Goal: Information Seeking & Learning: Learn about a topic

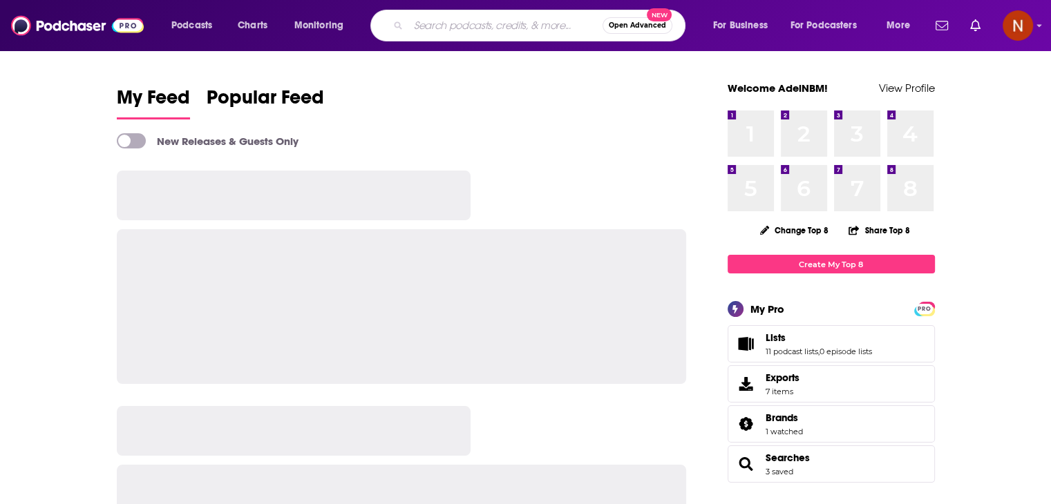
click at [432, 32] on input "Search podcasts, credits, & more..." at bounding box center [505, 26] width 194 height 22
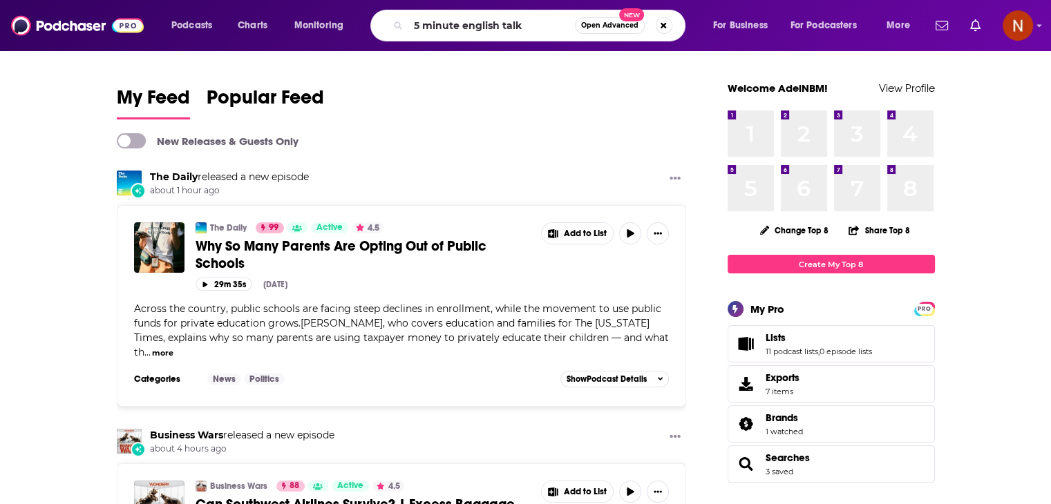
type input "5 minute english talk"
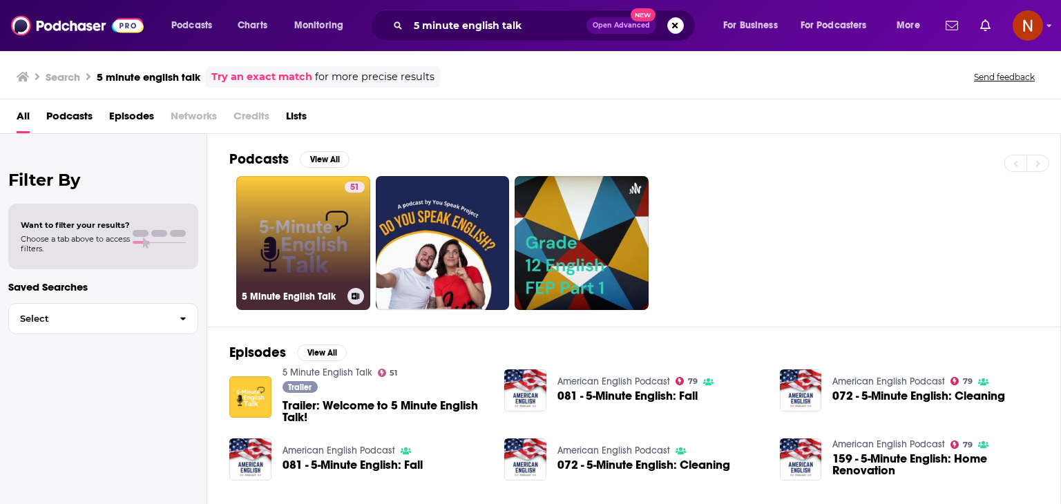
click at [283, 205] on link "51 5 Minute English Talk" at bounding box center [303, 243] width 134 height 134
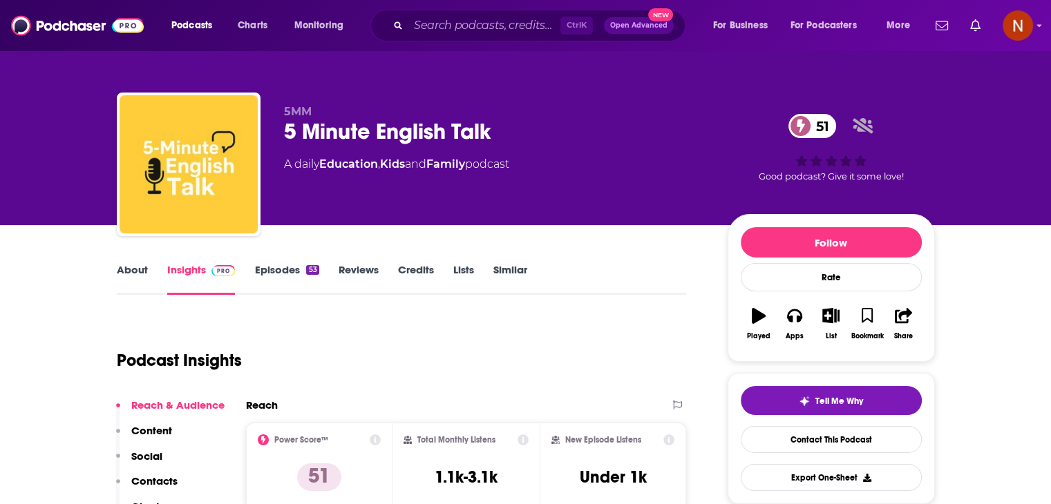
click at [482, 39] on div "Ctrl K Open Advanced New" at bounding box center [527, 26] width 315 height 32
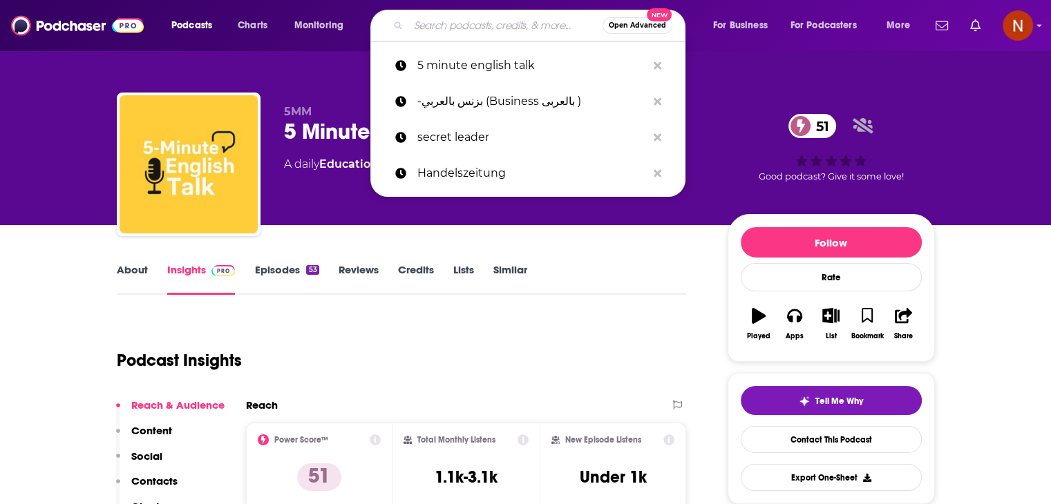
click at [483, 30] on input "Search podcasts, credits, & more..." at bounding box center [505, 26] width 194 height 22
click at [655, 64] on icon "Search podcasts, credits, & more..." at bounding box center [657, 65] width 8 height 8
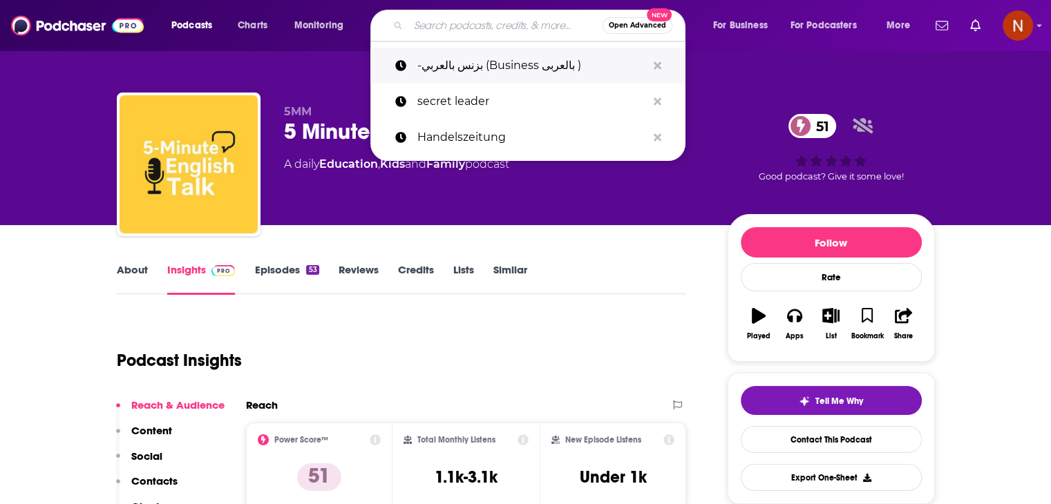
click at [486, 70] on p "-بزنس بالعربي (Business بالعربى )" at bounding box center [531, 66] width 229 height 36
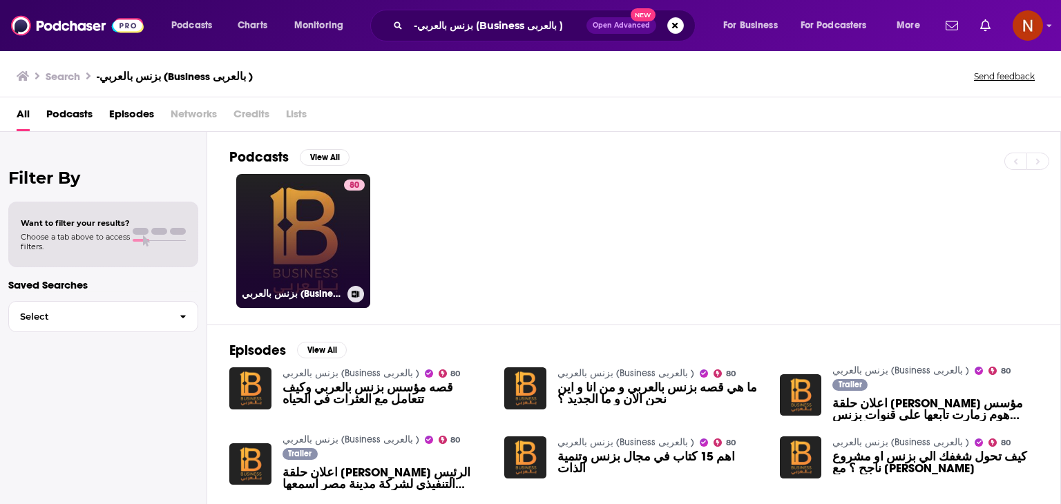
click at [301, 238] on link "80 بزنس بالعربي (Business بالعربى )" at bounding box center [303, 241] width 134 height 134
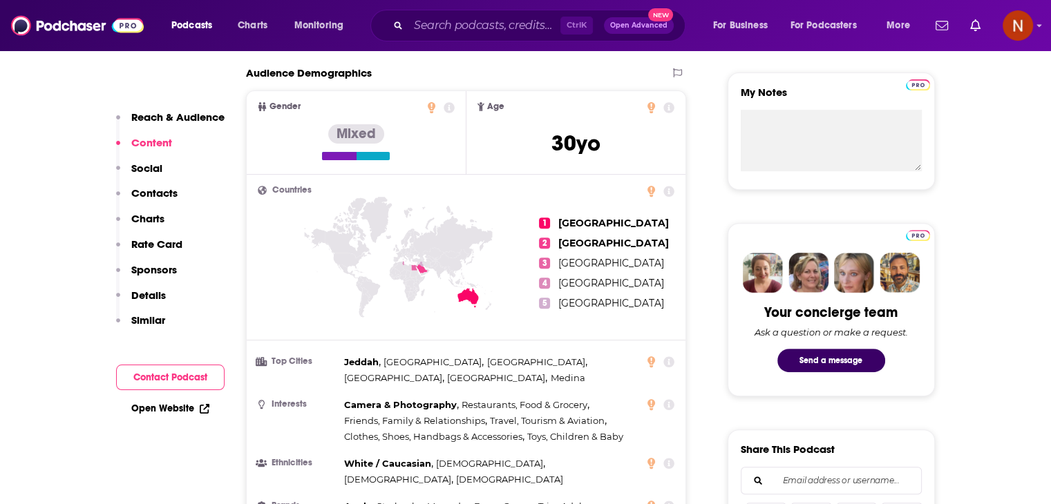
scroll to position [469, 0]
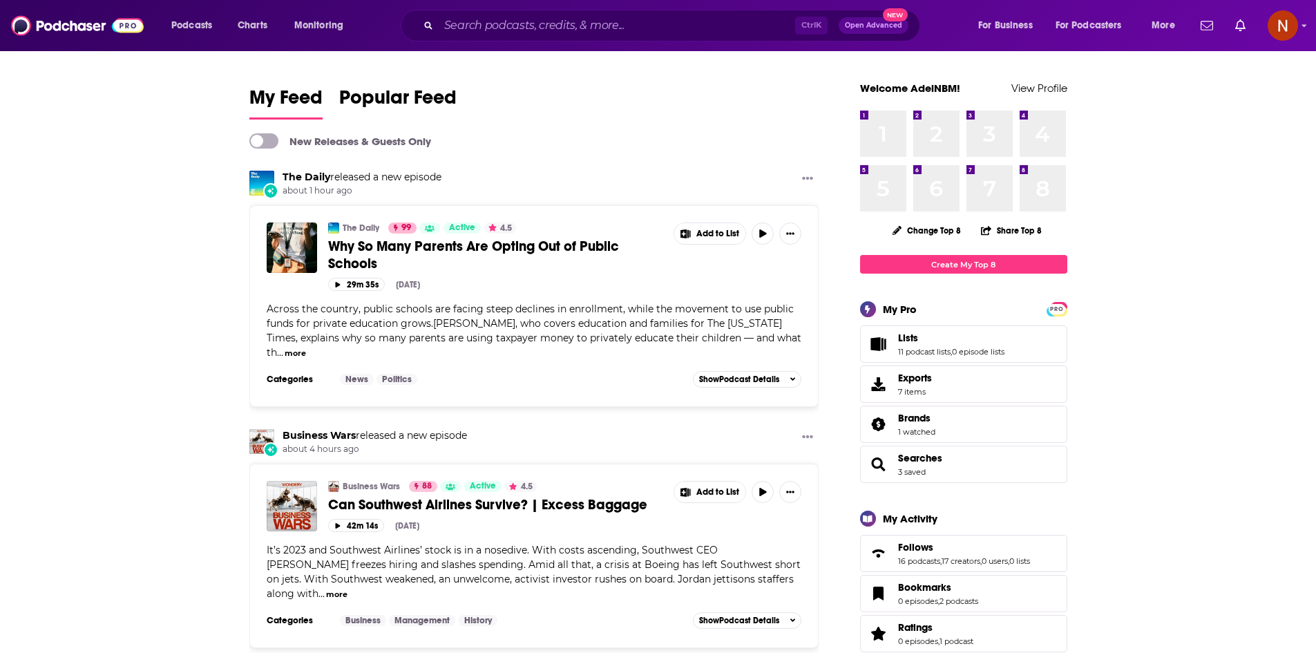
click at [461, 8] on div "Podcasts Charts Monitoring Ctrl K Open Advanced New For Business For Podcasters…" at bounding box center [658, 25] width 1316 height 51
click at [461, 12] on div "Ctrl K Open Advanced New" at bounding box center [660, 26] width 519 height 32
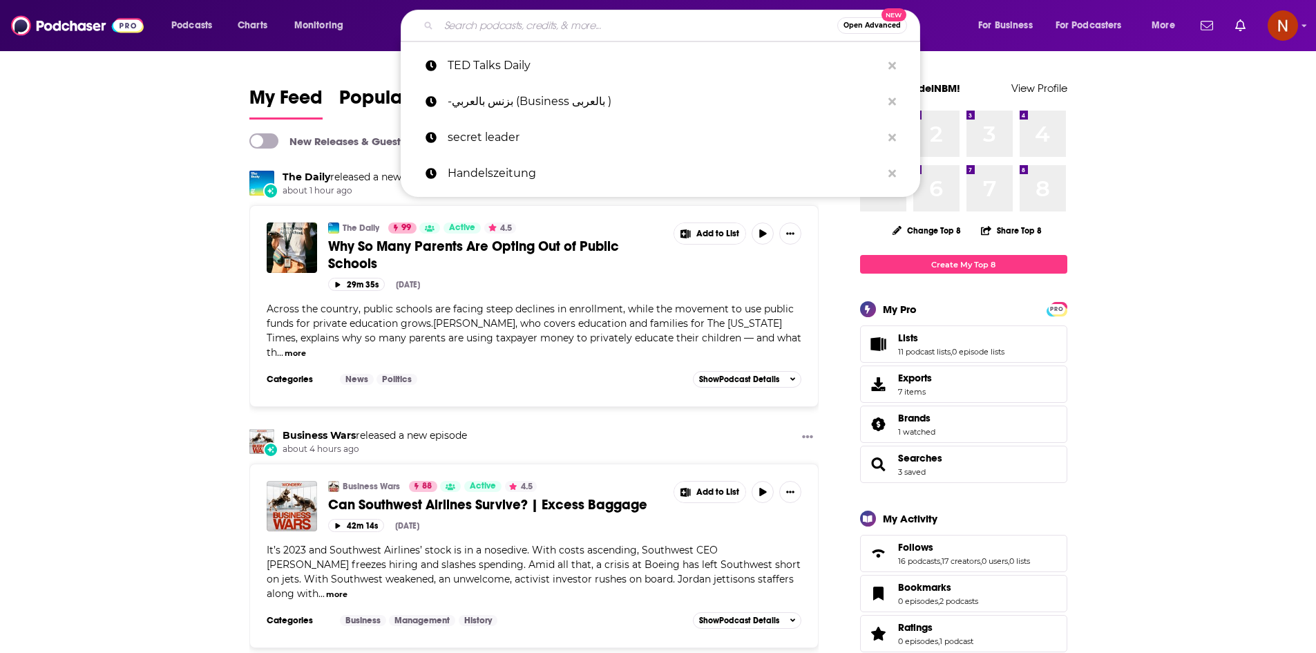
click at [462, 20] on input "Search podcasts, credits, & more..." at bounding box center [638, 26] width 399 height 22
paste input "Coucou MA Biche"
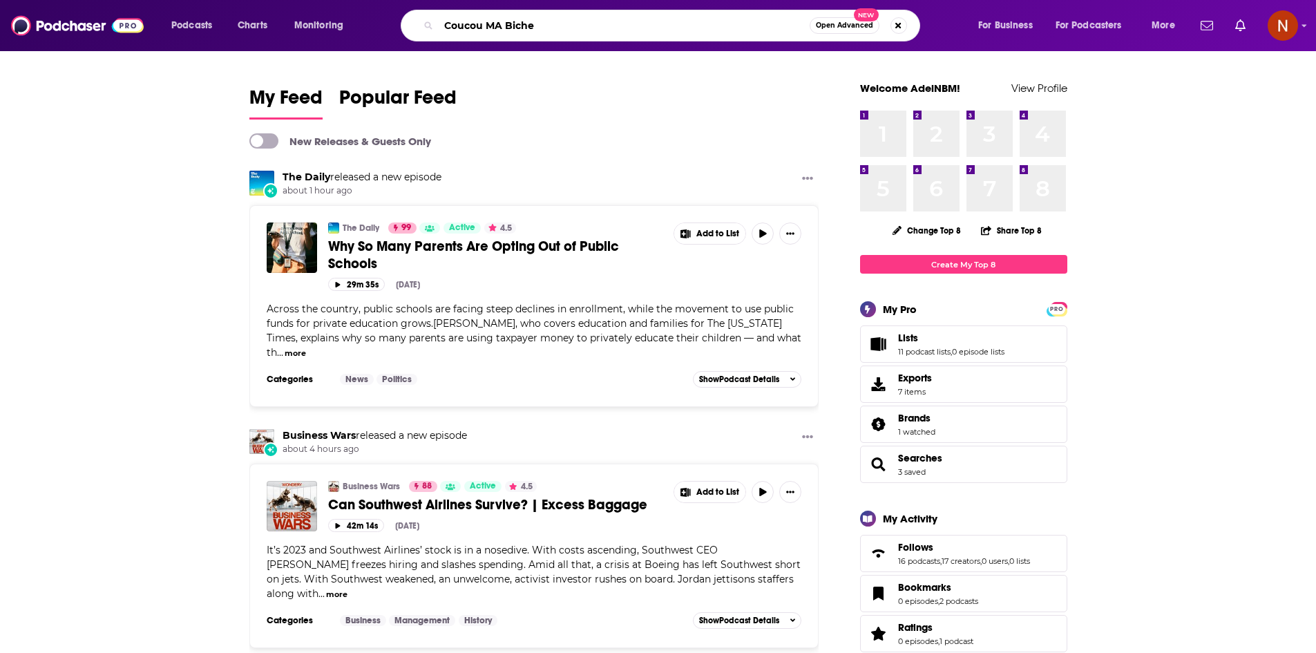
type input "Coucou MA Biche"
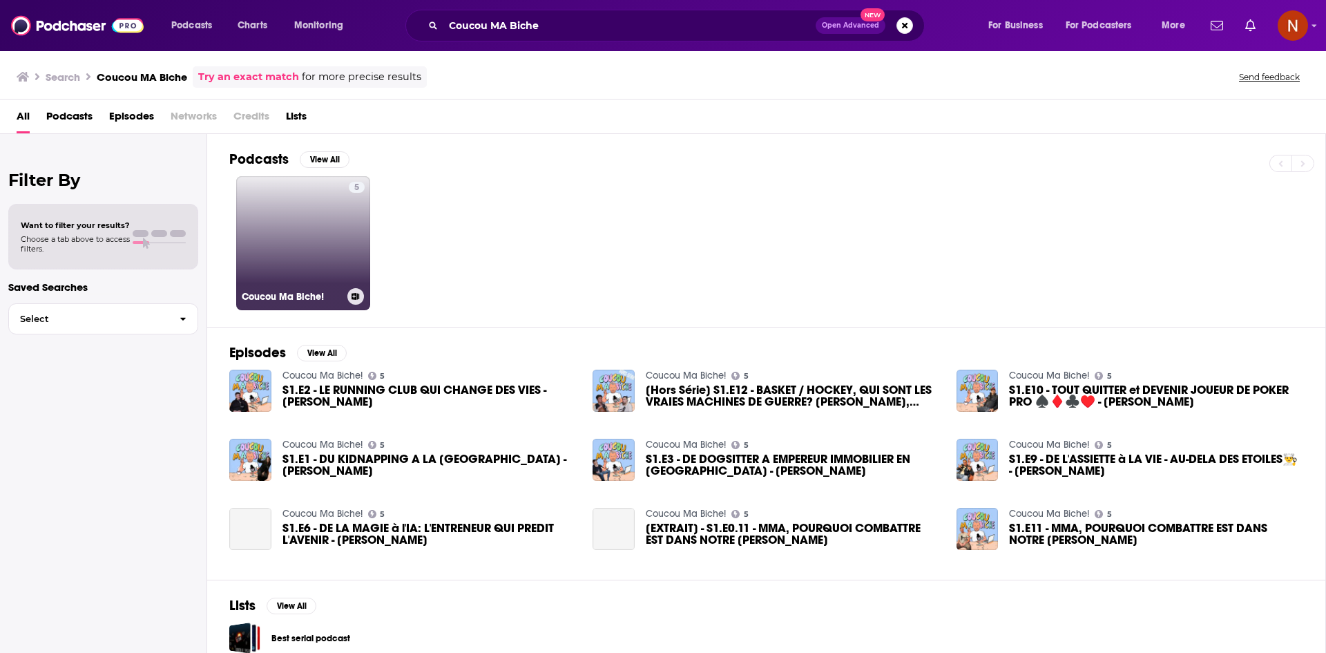
click at [305, 224] on link "5 Coucou Ma Biche!" at bounding box center [303, 243] width 134 height 134
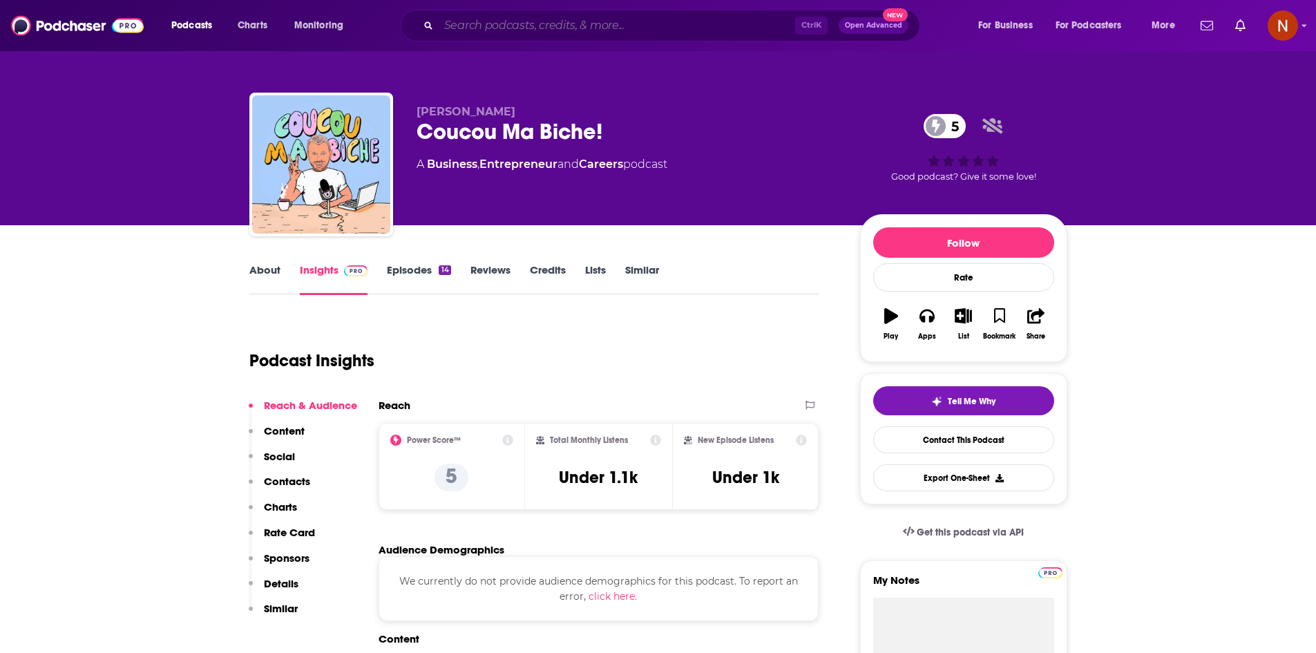
click at [545, 18] on input "Search podcasts, credits, & more..." at bounding box center [617, 26] width 356 height 22
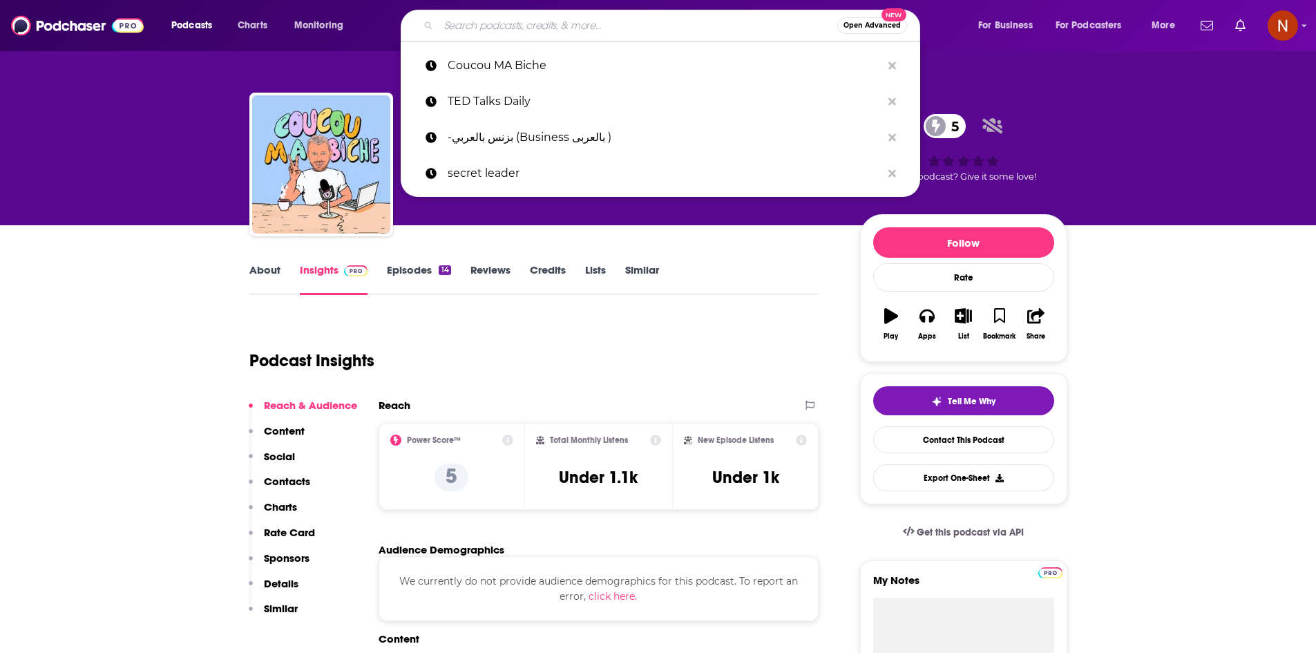
paste input "Below the Fold"
type input "Below the Fold"
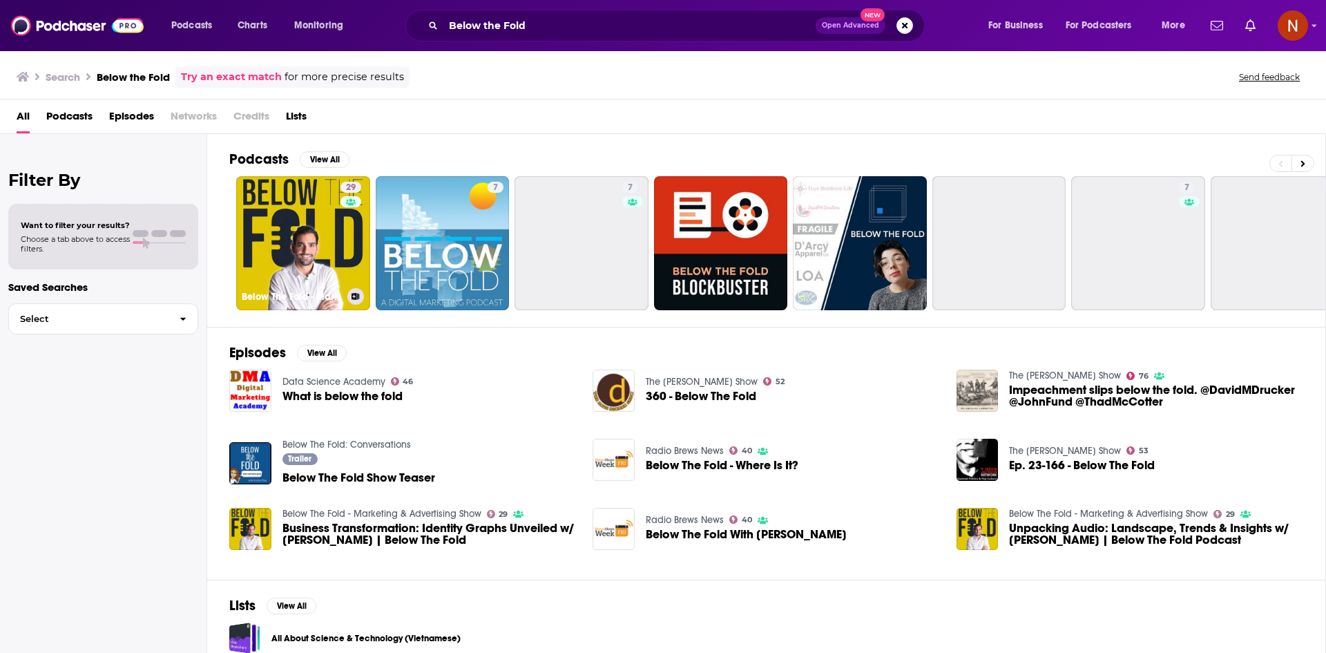
click at [289, 222] on link "29 Below The Fold - Marketing & Advertising Show" at bounding box center [303, 243] width 134 height 134
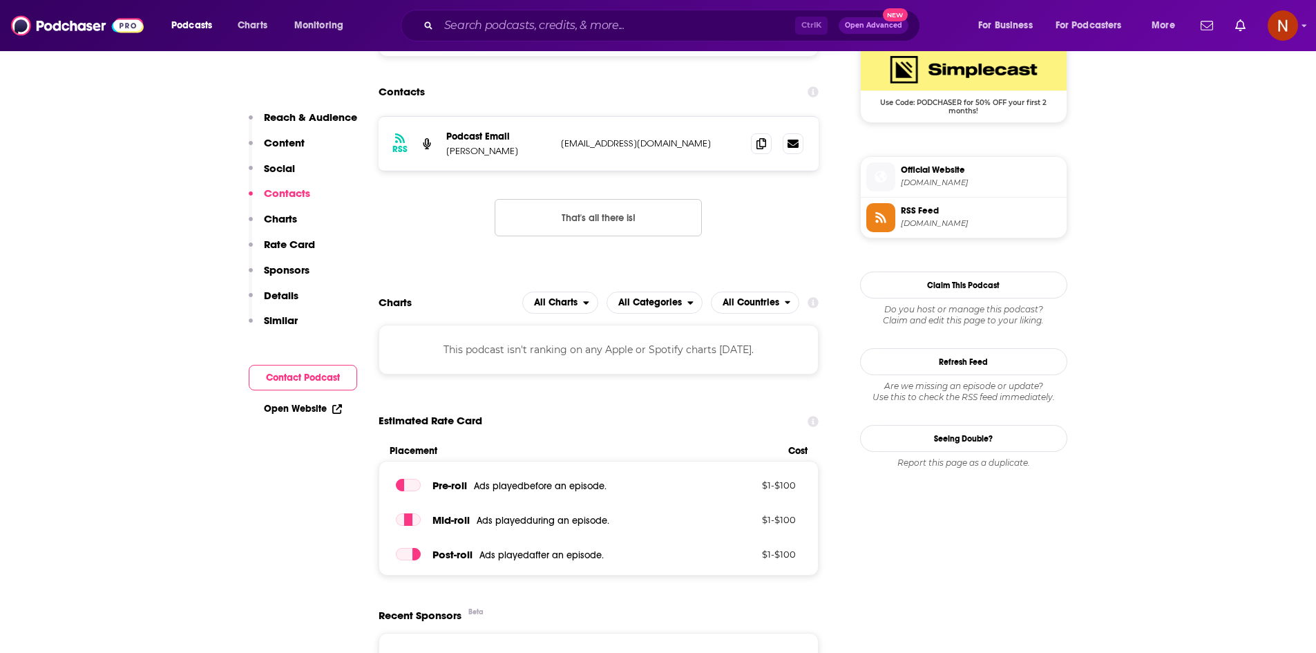
scroll to position [1042, 0]
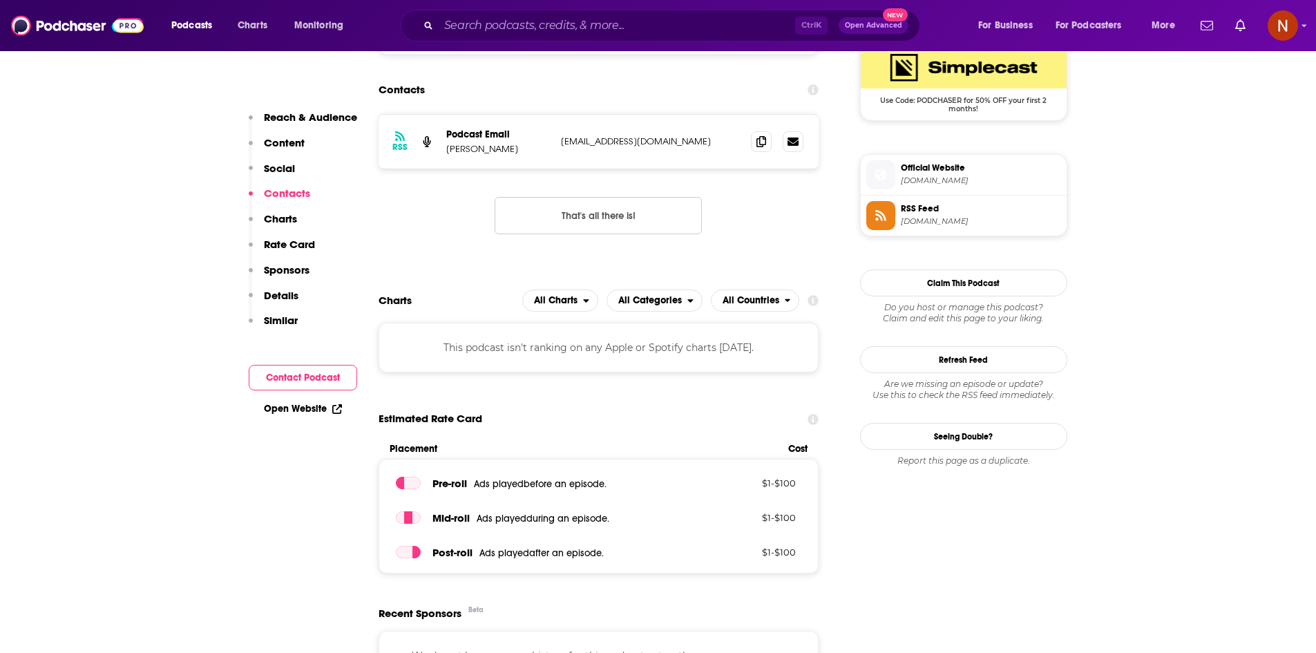
click at [570, 347] on div "This podcast isn't ranking on any Apple or Spotify charts today." at bounding box center [599, 348] width 441 height 50
click at [85, 36] on img at bounding box center [77, 25] width 133 height 26
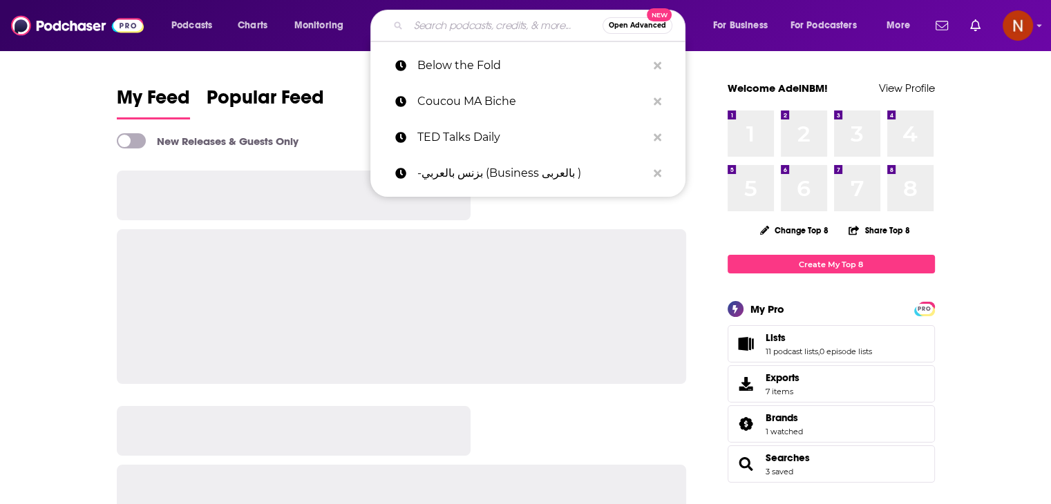
click at [466, 15] on input "Search podcasts, credits, & more..." at bounding box center [505, 26] width 194 height 22
click at [463, 66] on p "Below the Fold" at bounding box center [531, 66] width 229 height 36
type input "Below the Fold"
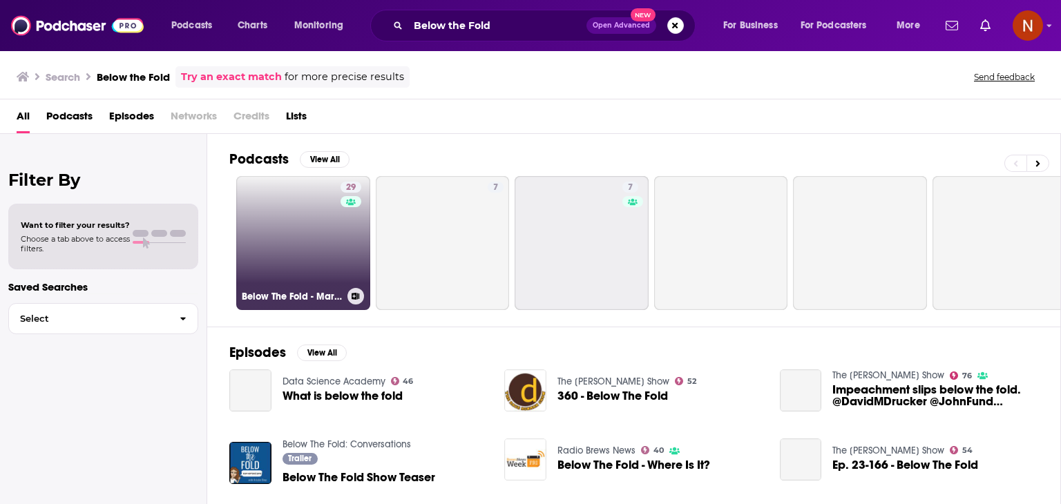
click at [259, 238] on link "29 Below The Fold - Marketing & Advertising Show" at bounding box center [303, 243] width 134 height 134
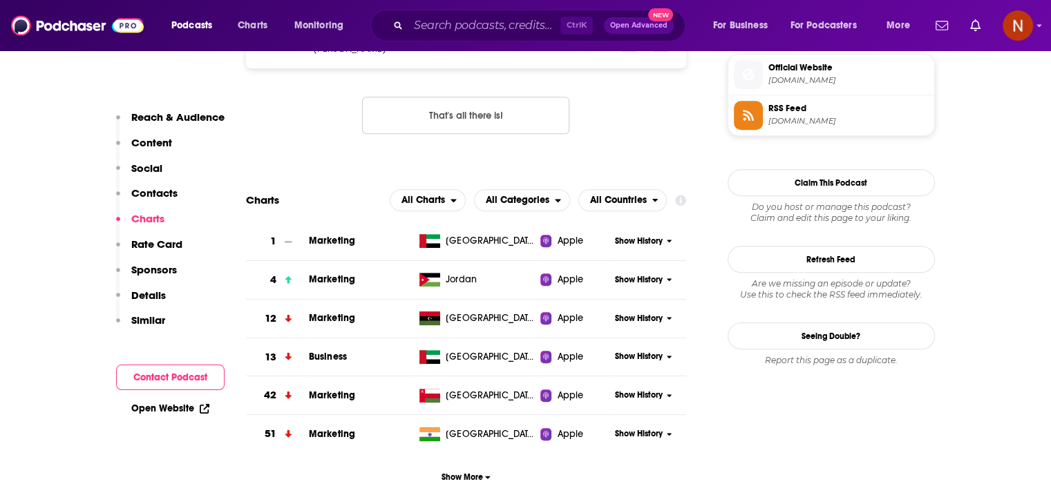
scroll to position [1141, 0]
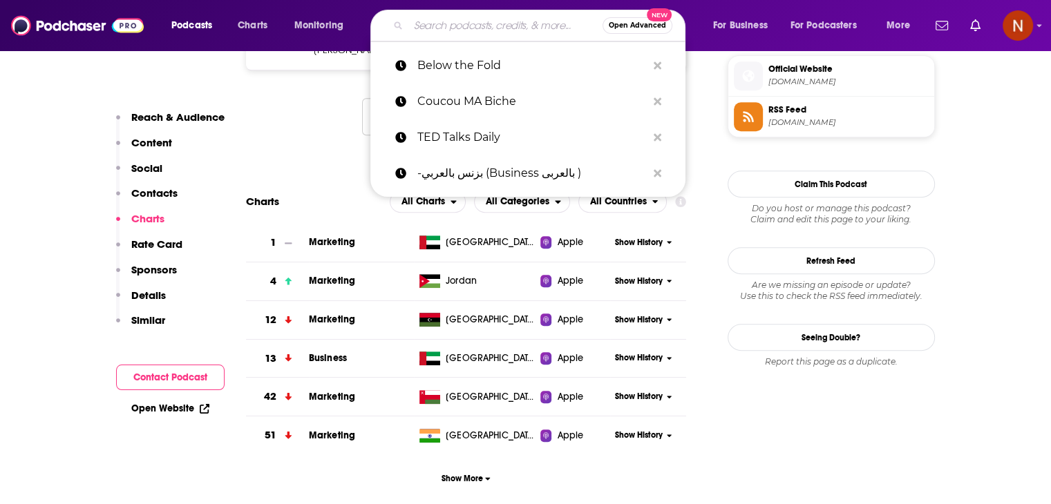
click at [480, 30] on input "Search podcasts, credits, & more..." at bounding box center [505, 26] width 194 height 22
paste input "Coucou MA Biche"
type input "Coucou MA Biche"
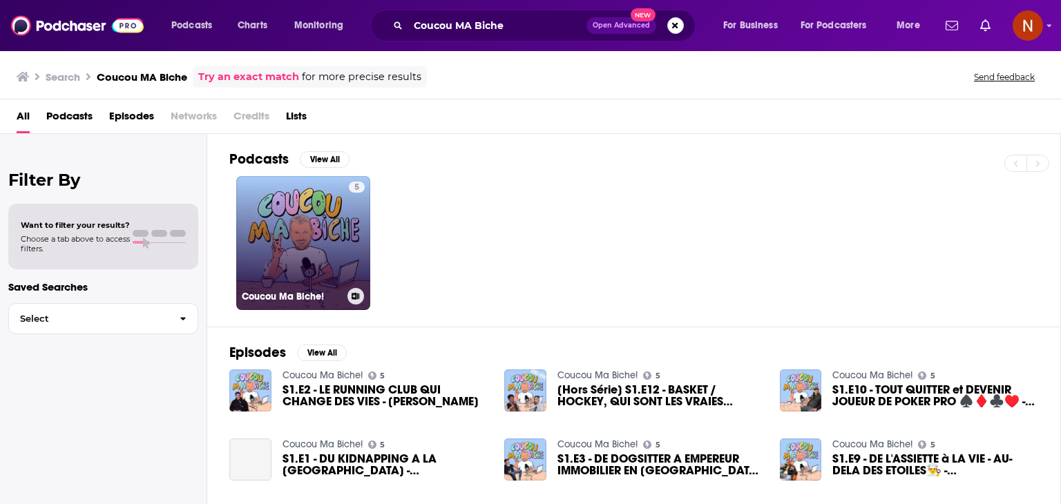
click at [337, 240] on link "5 Coucou Ma Biche!" at bounding box center [303, 243] width 134 height 134
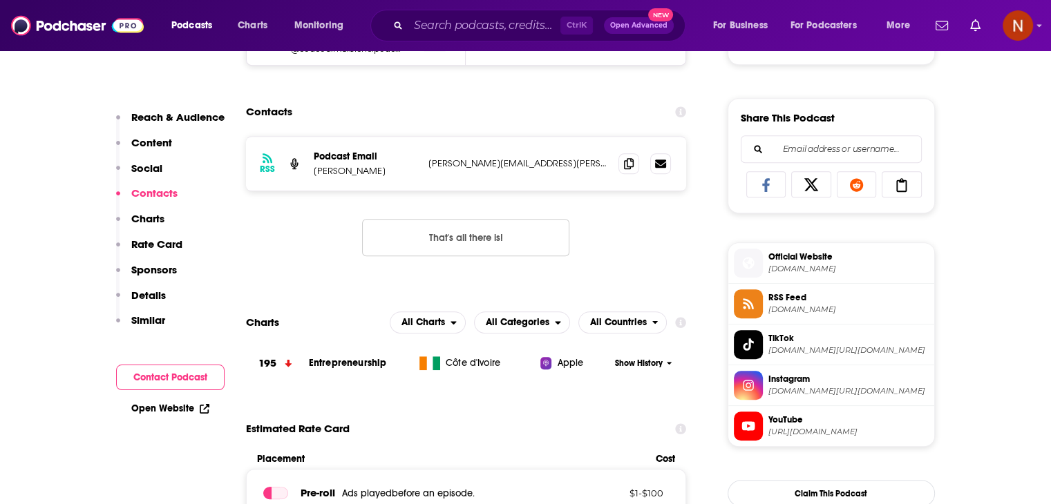
scroll to position [820, 0]
click at [633, 358] on span "Show History" at bounding box center [639, 363] width 48 height 12
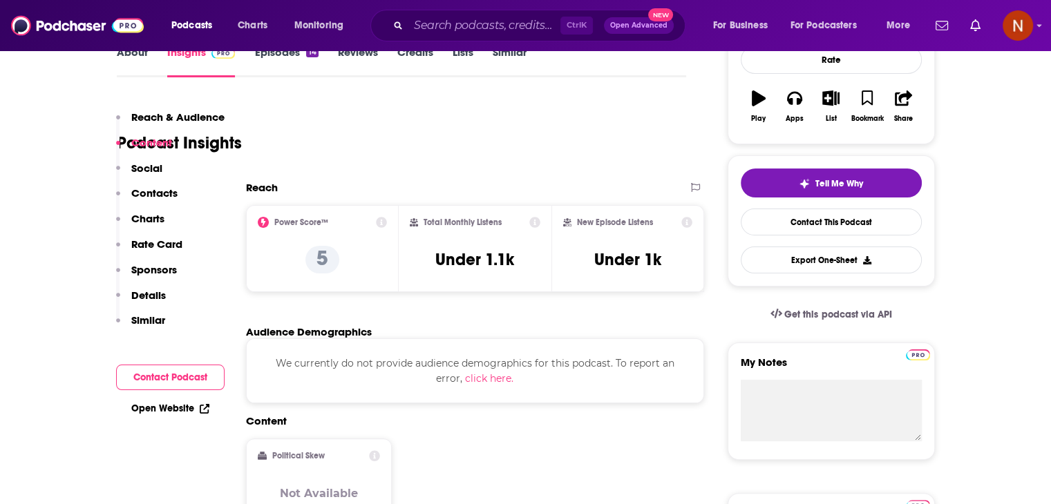
scroll to position [0, 0]
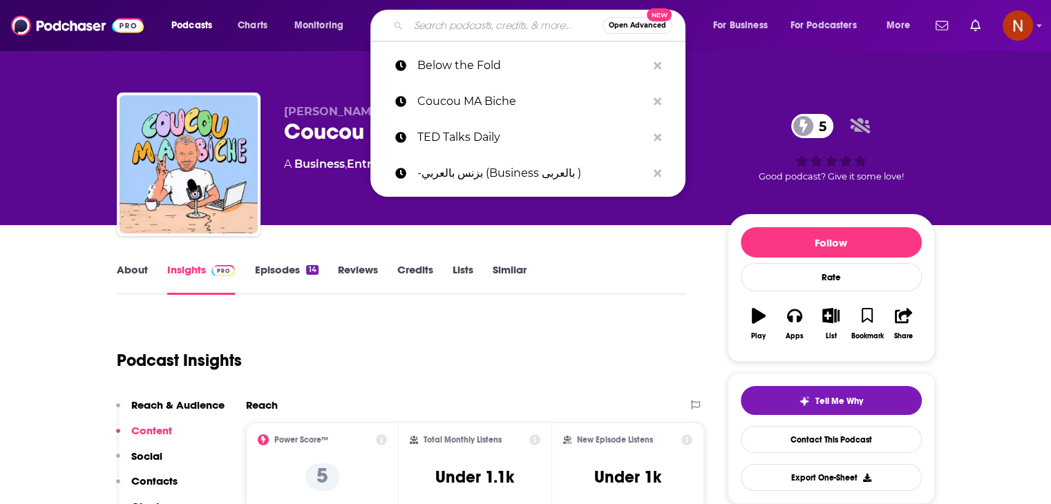
click at [506, 26] on input "Search podcasts, credits, & more..." at bounding box center [505, 26] width 194 height 22
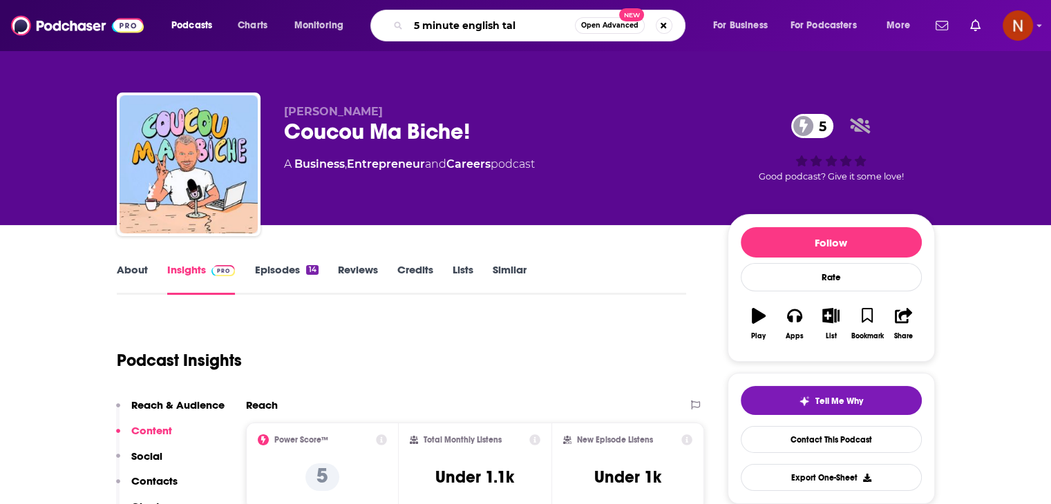
type input "5 minute english talk"
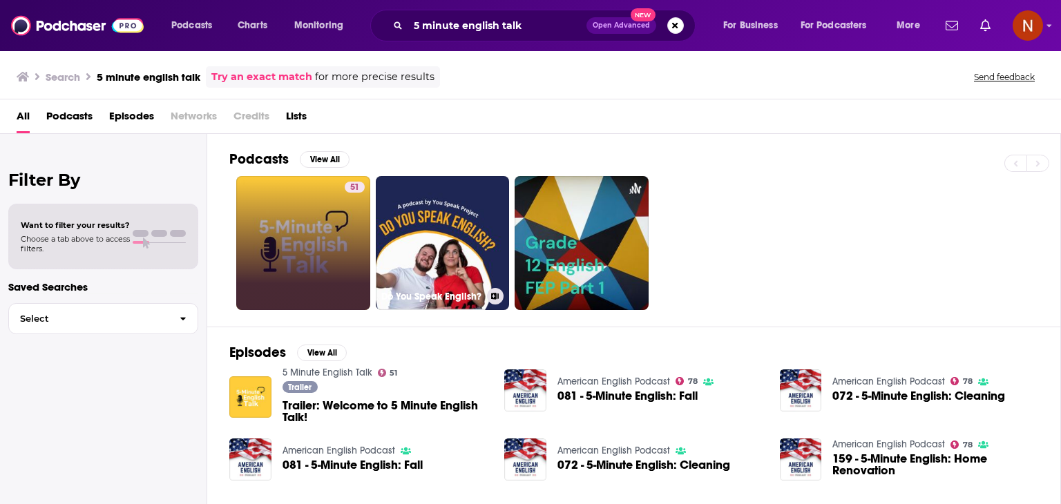
click at [321, 236] on link "51" at bounding box center [303, 243] width 134 height 134
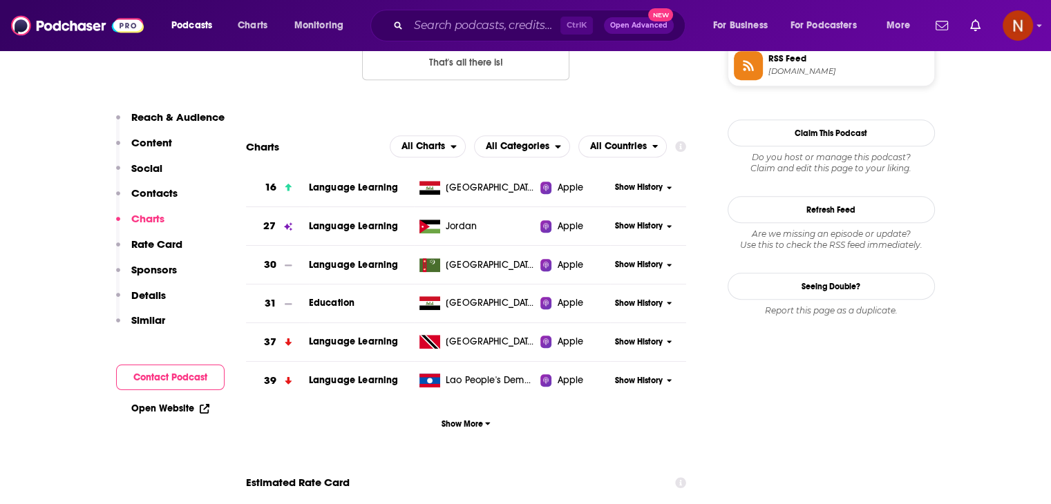
scroll to position [1193, 0]
click at [466, 424] on span "Show More" at bounding box center [465, 424] width 49 height 10
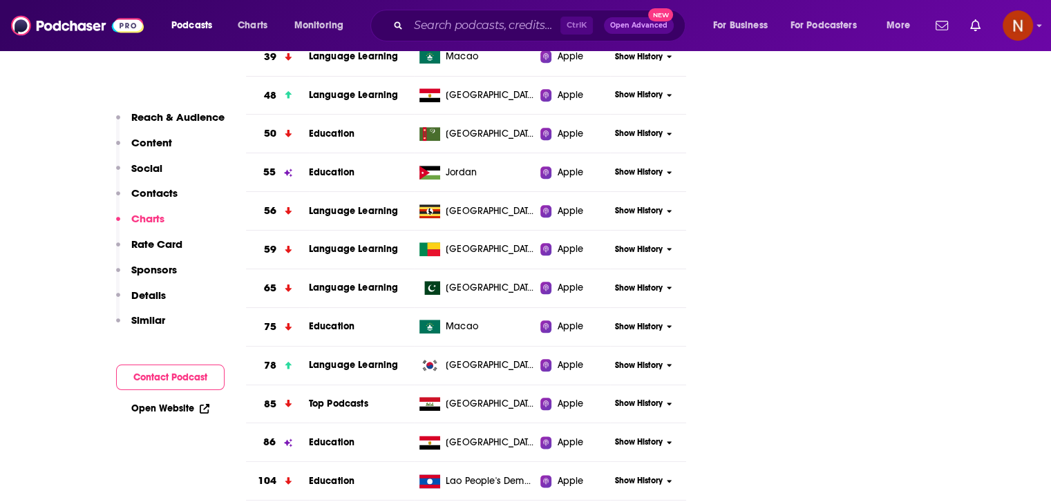
scroll to position [2167, 0]
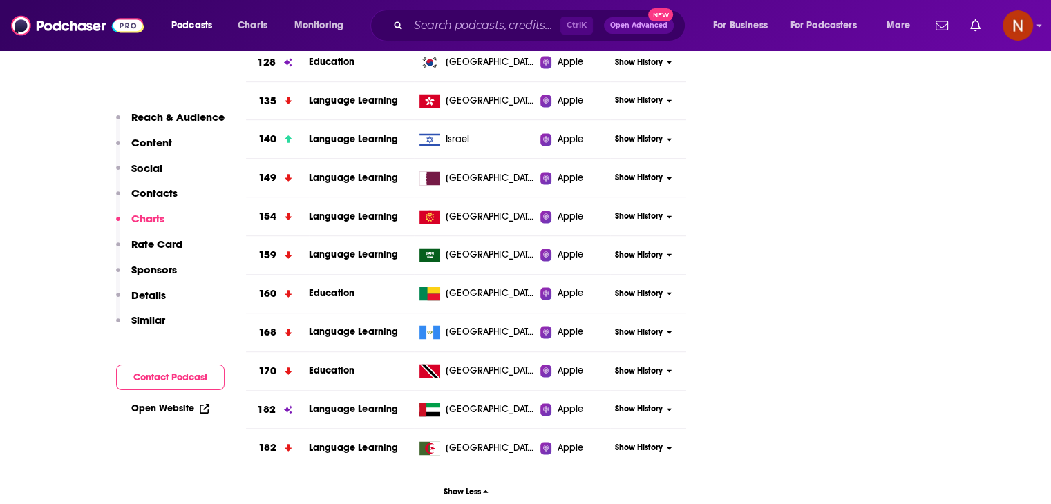
click at [638, 253] on span "Show History" at bounding box center [639, 255] width 48 height 12
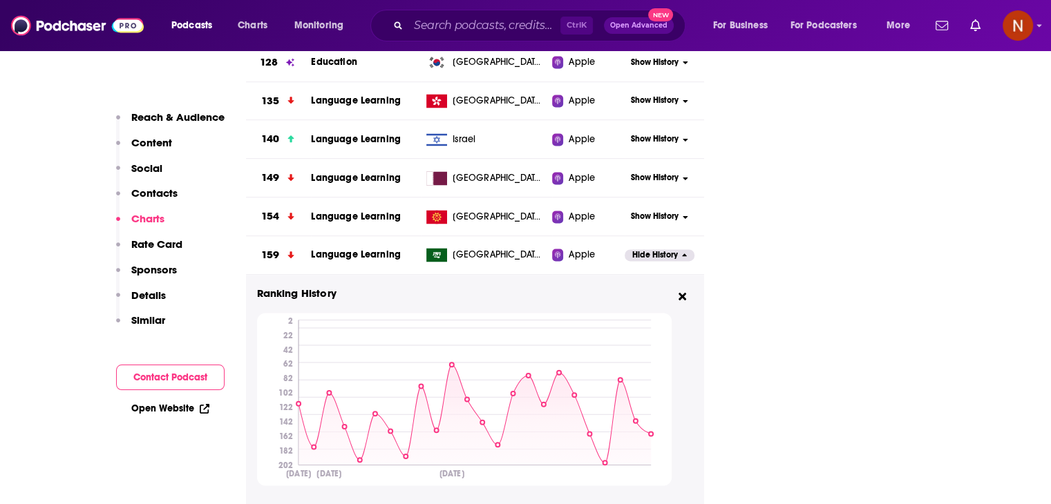
click at [638, 253] on span "Hide History" at bounding box center [655, 255] width 46 height 12
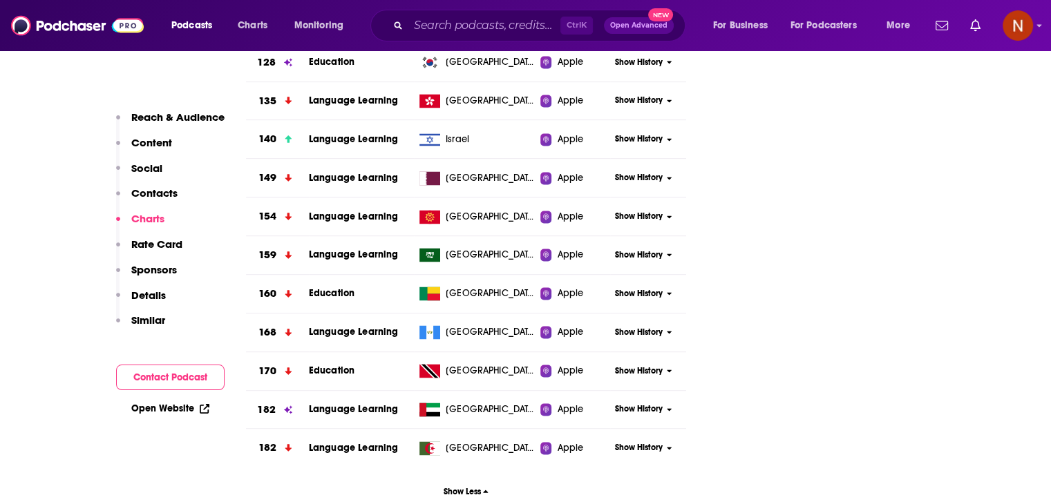
click at [622, 410] on span "Show History" at bounding box center [639, 409] width 48 height 12
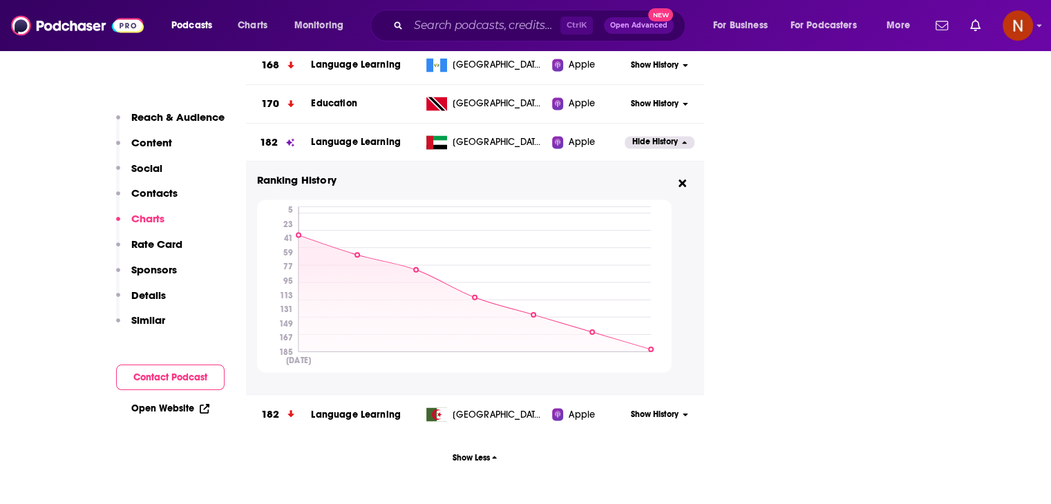
scroll to position [2435, 0]
click at [658, 139] on span "Hide History" at bounding box center [655, 141] width 46 height 12
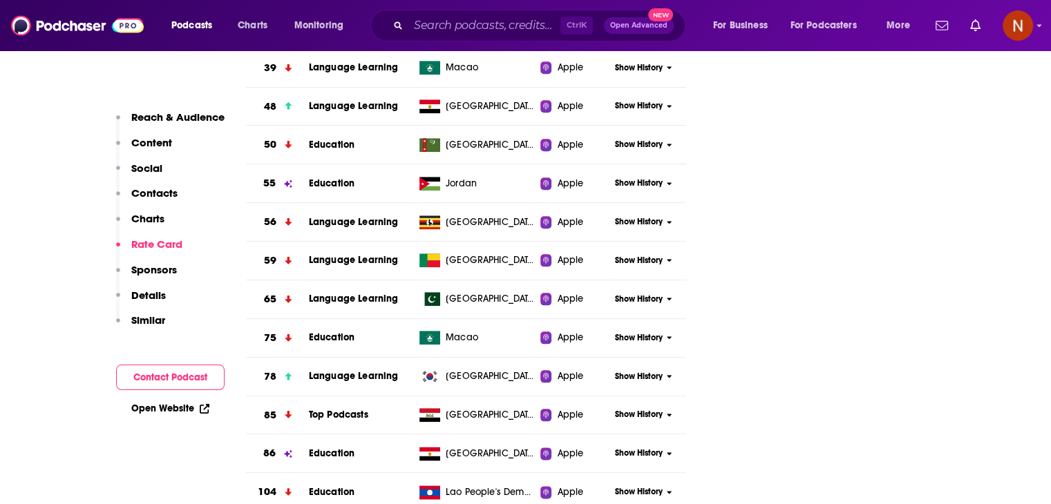
scroll to position [1544, 0]
click at [623, 372] on span "Show History" at bounding box center [639, 376] width 48 height 12
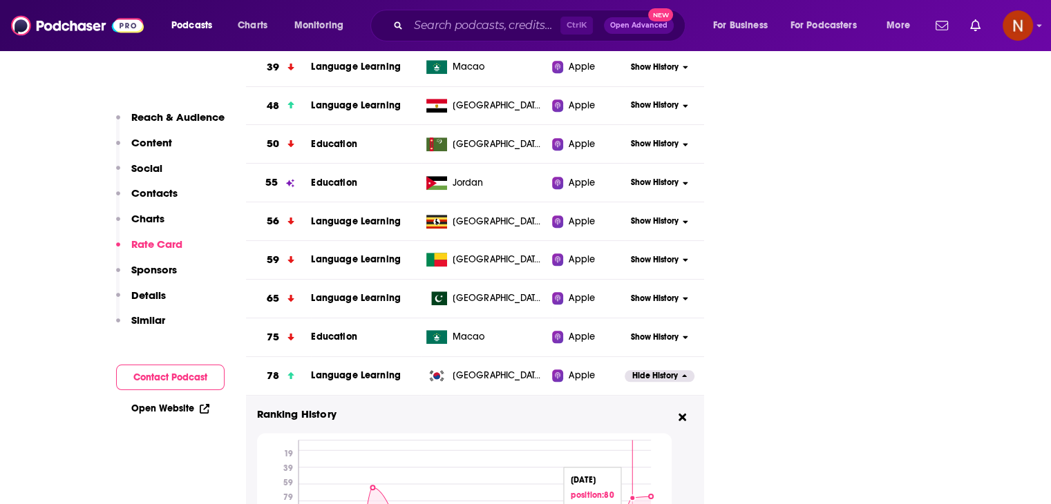
scroll to position [1687, 0]
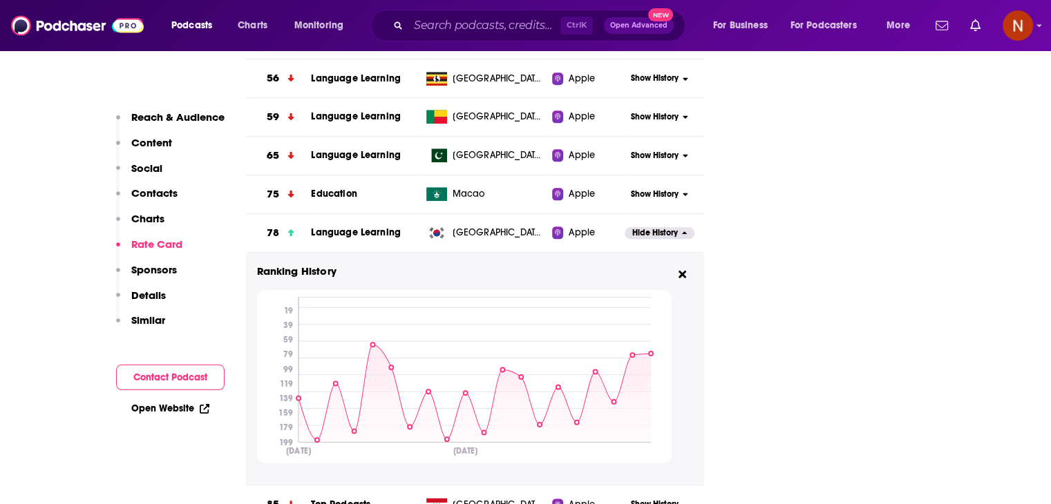
click at [658, 233] on span "Hide History" at bounding box center [655, 233] width 46 height 12
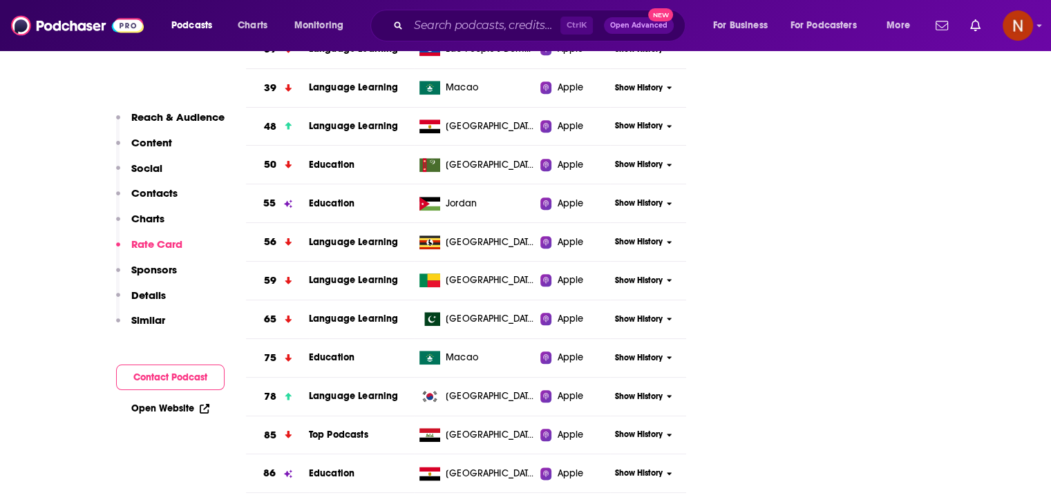
scroll to position [1502, 0]
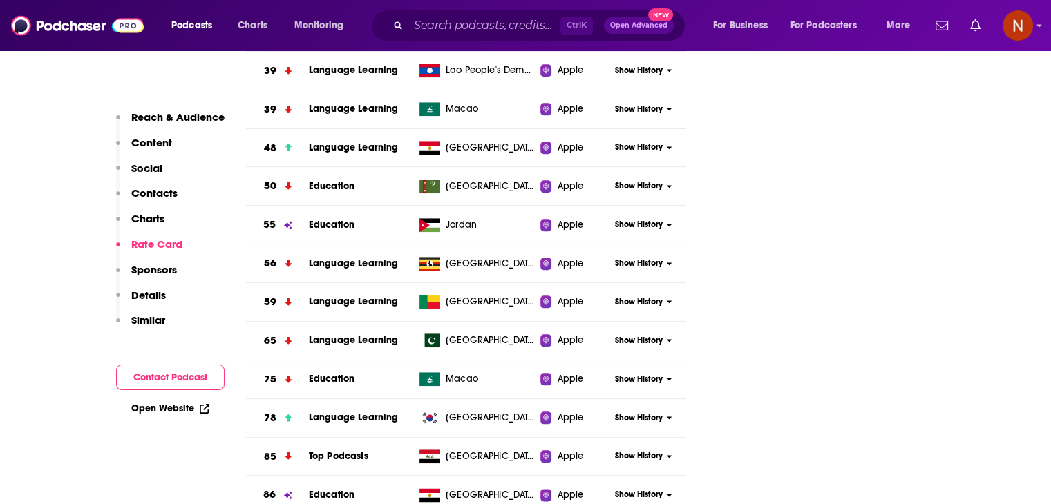
click at [637, 224] on span "Show History" at bounding box center [639, 225] width 48 height 12
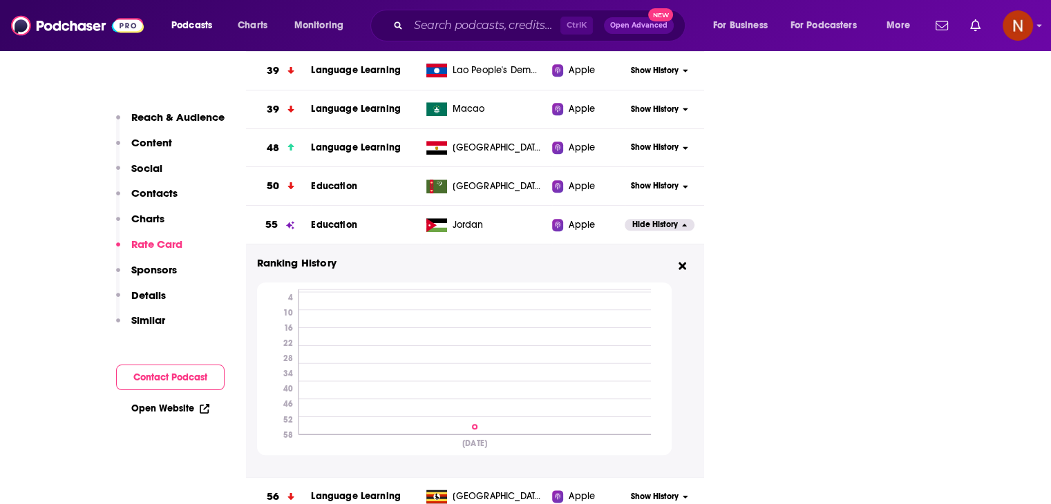
click at [637, 224] on span "Hide History" at bounding box center [655, 225] width 46 height 12
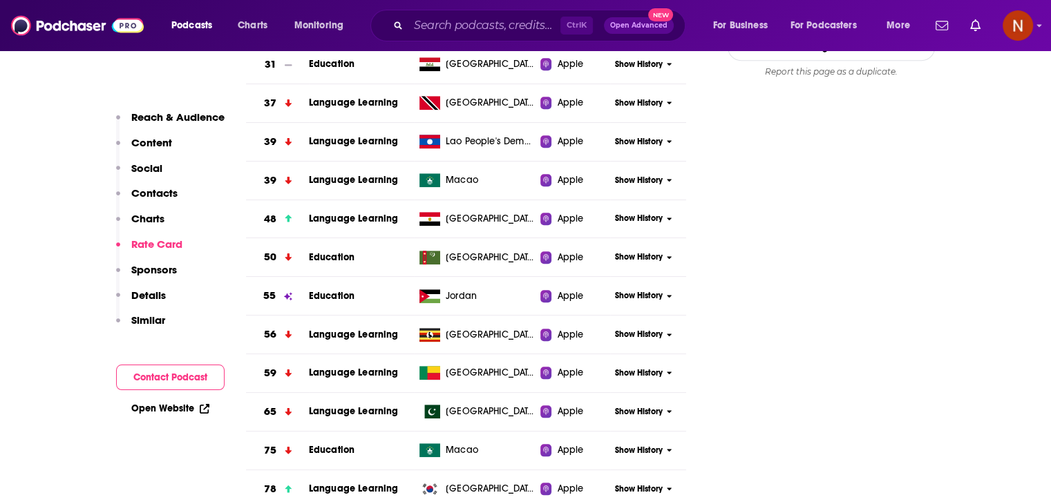
scroll to position [1430, 0]
click at [637, 224] on span "Show History" at bounding box center [639, 219] width 48 height 12
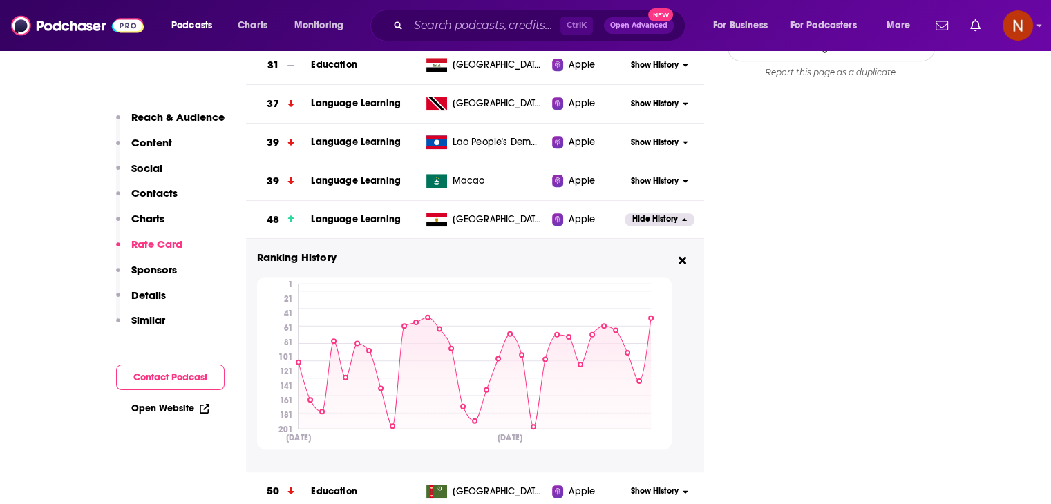
click at [638, 222] on span "Hide History" at bounding box center [655, 219] width 46 height 12
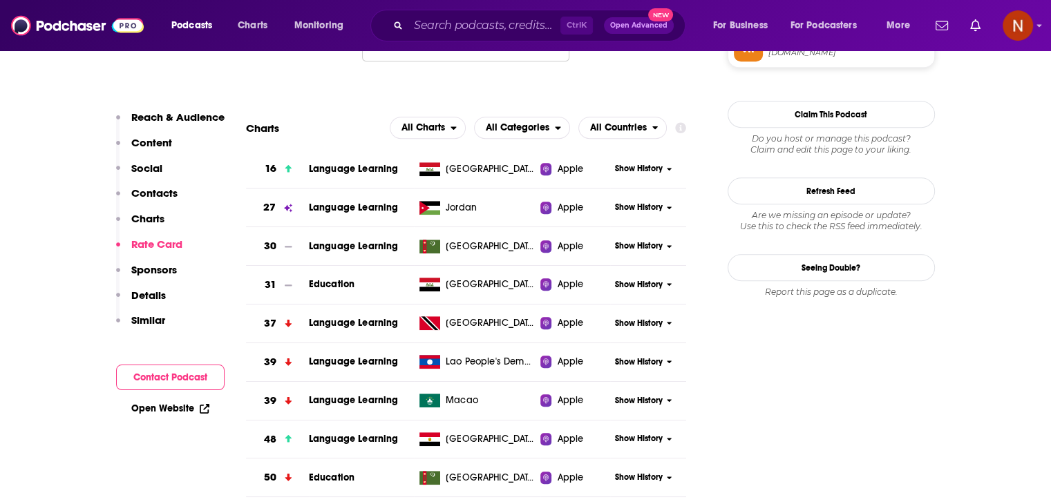
scroll to position [1210, 0]
click at [635, 174] on span "Show History" at bounding box center [639, 170] width 48 height 12
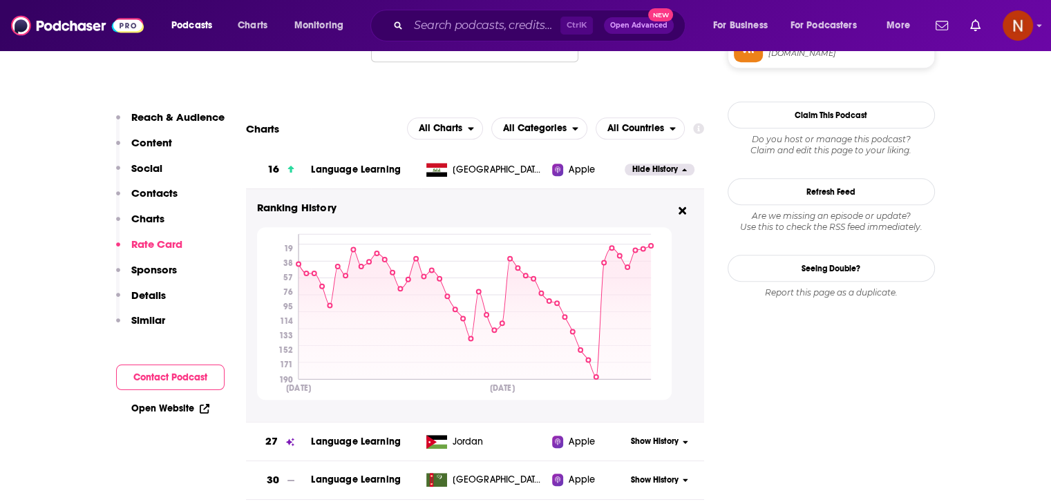
click at [635, 174] on span "Hide History" at bounding box center [655, 170] width 46 height 12
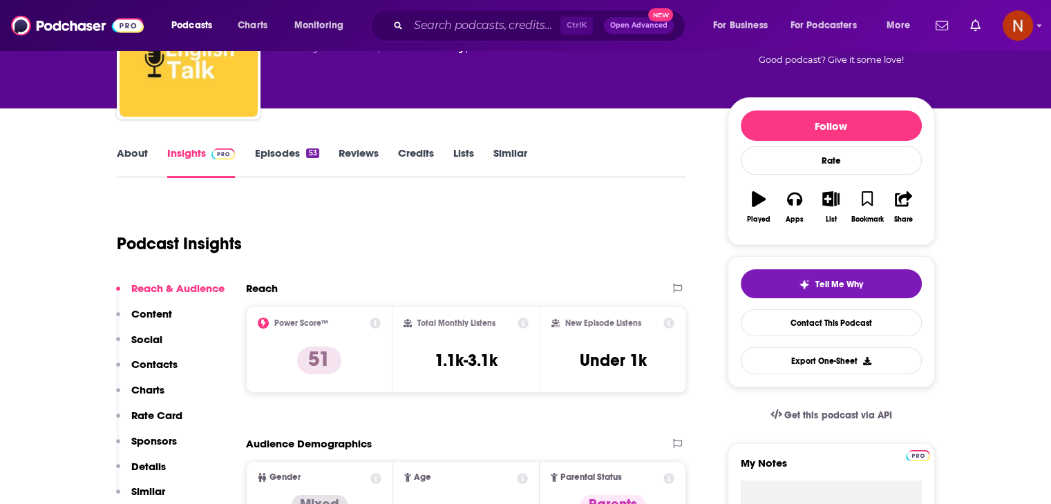
scroll to position [0, 0]
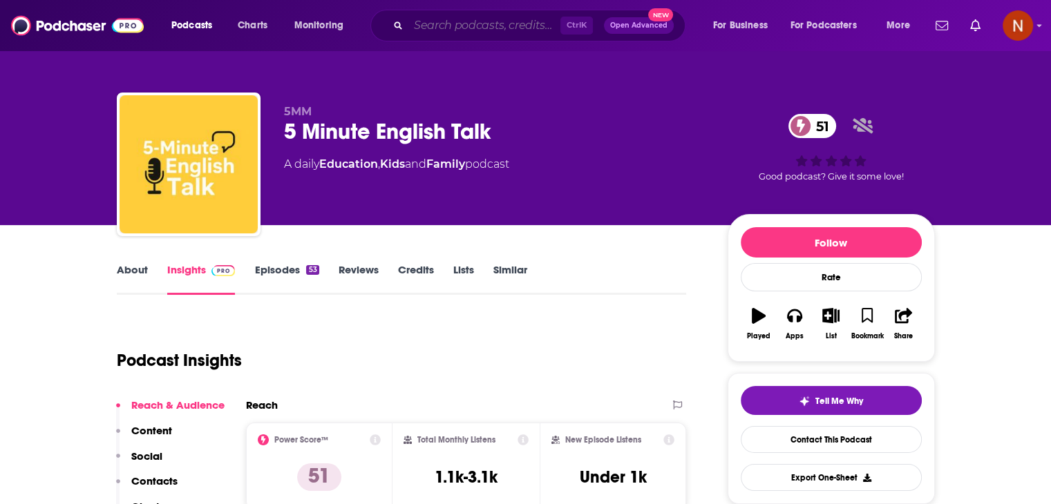
click at [507, 23] on input "Search podcasts, credits, & more..." at bounding box center [484, 26] width 152 height 22
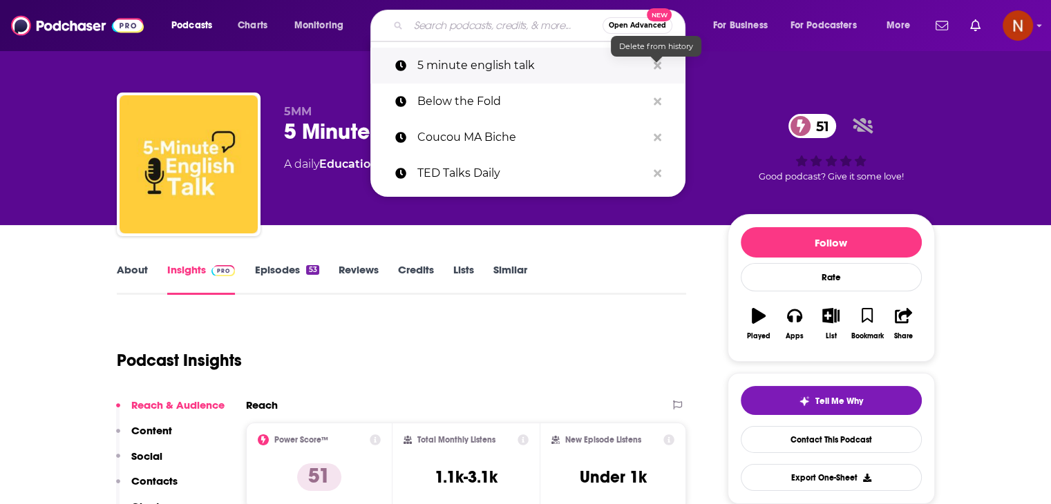
click at [658, 64] on icon "Search podcasts, credits, & more..." at bounding box center [657, 65] width 8 height 8
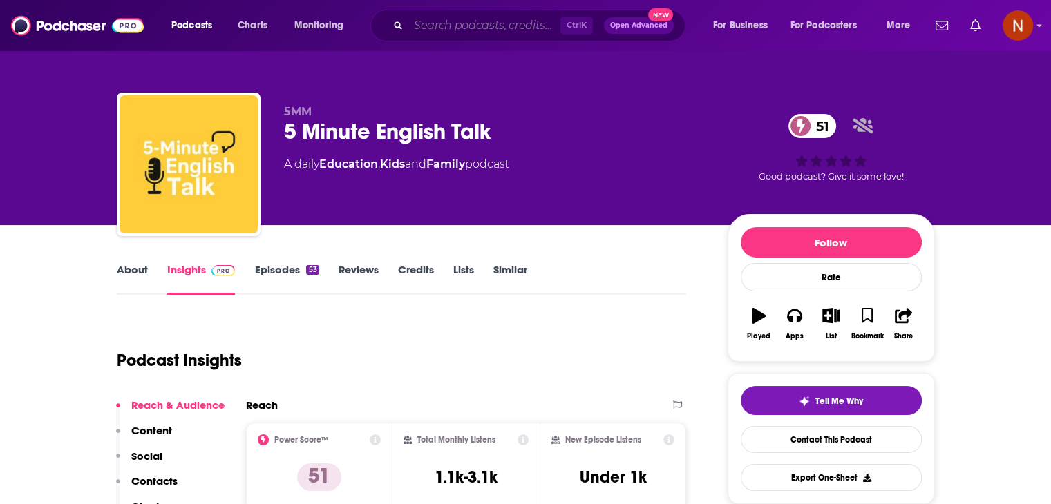
click at [519, 23] on input "Search podcasts, credits, & more..." at bounding box center [484, 26] width 152 height 22
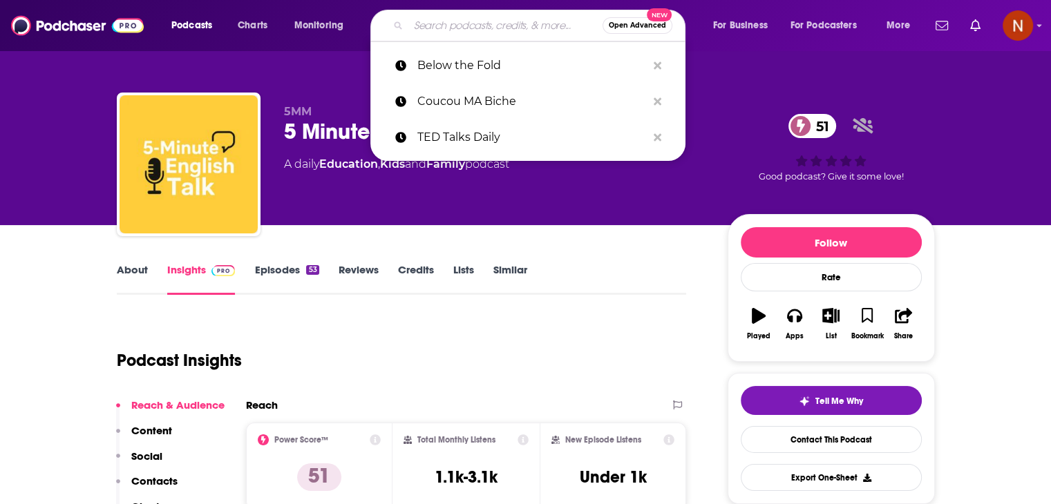
paste input "Podcast with [PERSON_NAME]"
type input "Podcast with [PERSON_NAME]"
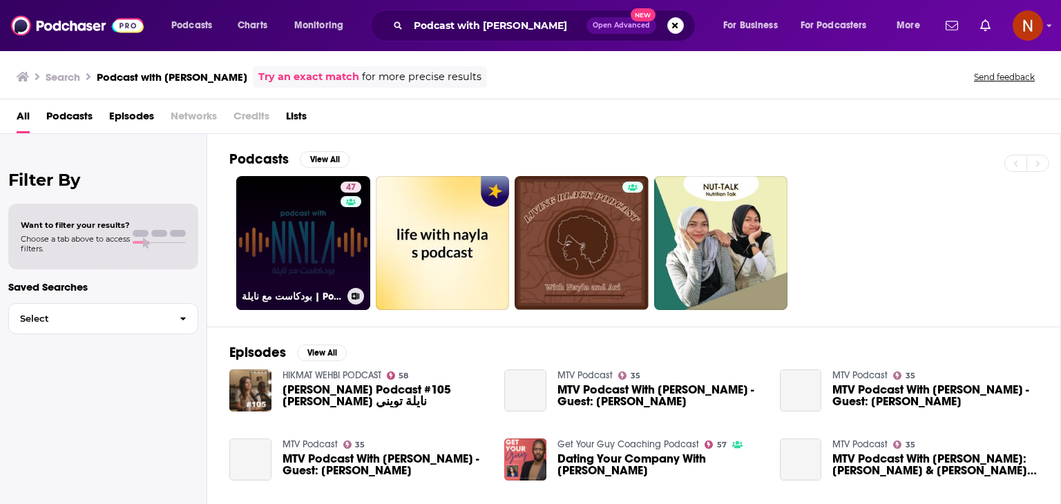
click at [319, 233] on link "47 بودكاست مع نايلة | Podcast With [PERSON_NAME]" at bounding box center [303, 243] width 134 height 134
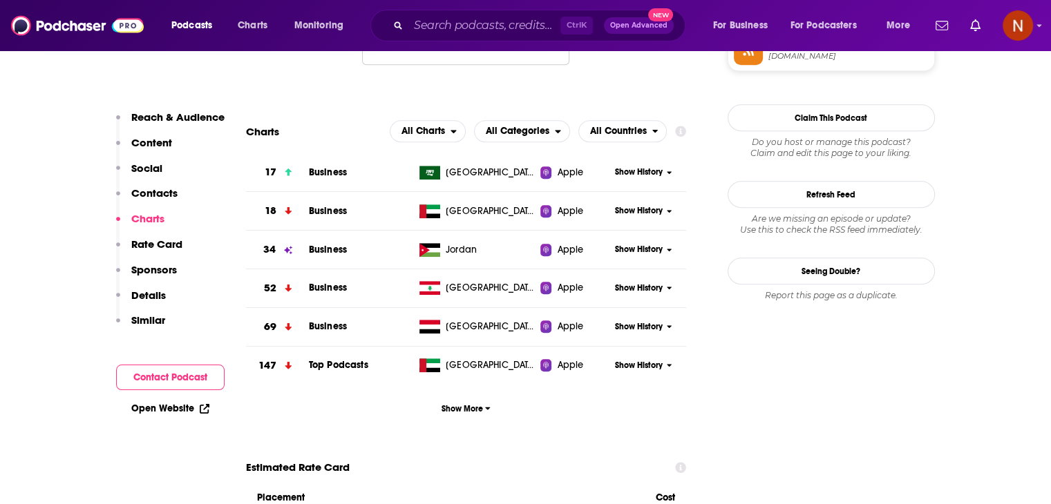
scroll to position [1212, 0]
